Goal: Task Accomplishment & Management: Manage account settings

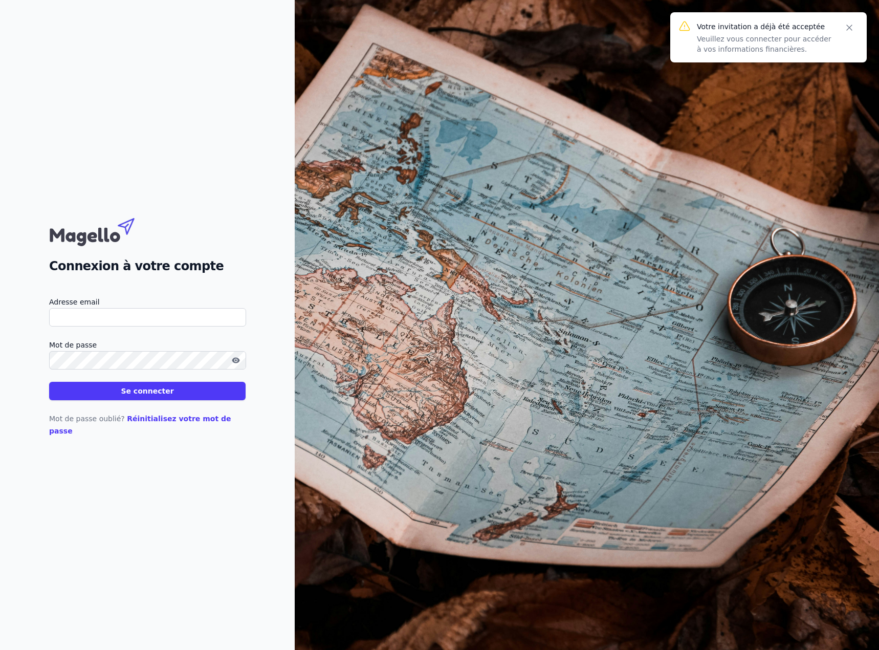
click at [88, 324] on input "Adresse email" at bounding box center [147, 317] width 197 height 18
type input "[EMAIL_ADDRESS][DOMAIN_NAME]"
click at [237, 364] on icon "button" at bounding box center [236, 360] width 8 height 8
click at [190, 428] on link "Réinitialisez votre mot de passe" at bounding box center [140, 424] width 182 height 20
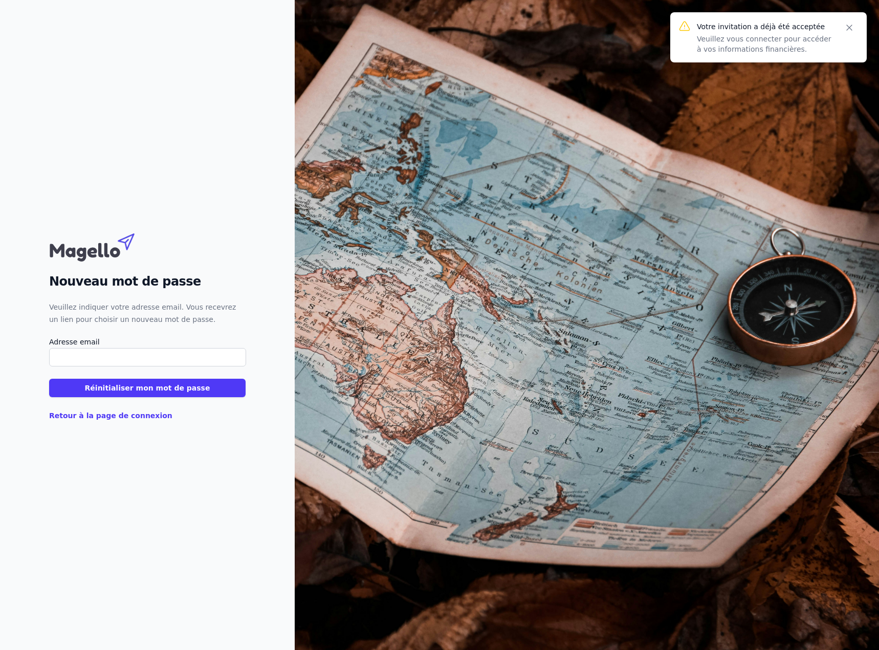
click at [151, 360] on input "Adresse email" at bounding box center [147, 357] width 197 height 18
type input "[EMAIL_ADDRESS][DOMAIN_NAME]"
click at [138, 387] on button "Réinitialiser mon mot de passe" at bounding box center [147, 387] width 196 height 18
